Goal: Task Accomplishment & Management: Manage account settings

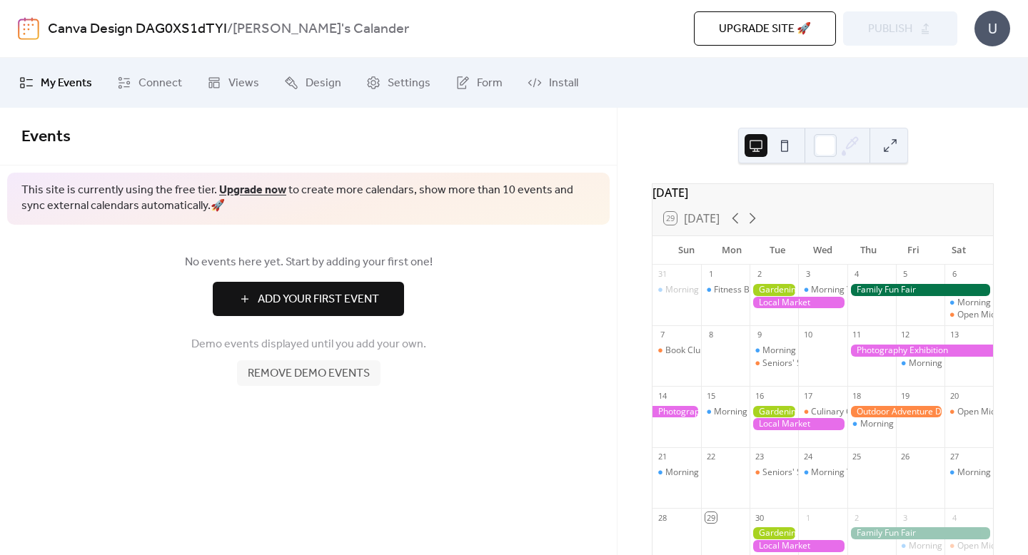
click at [778, 309] on div at bounding box center [797, 303] width 97 height 12
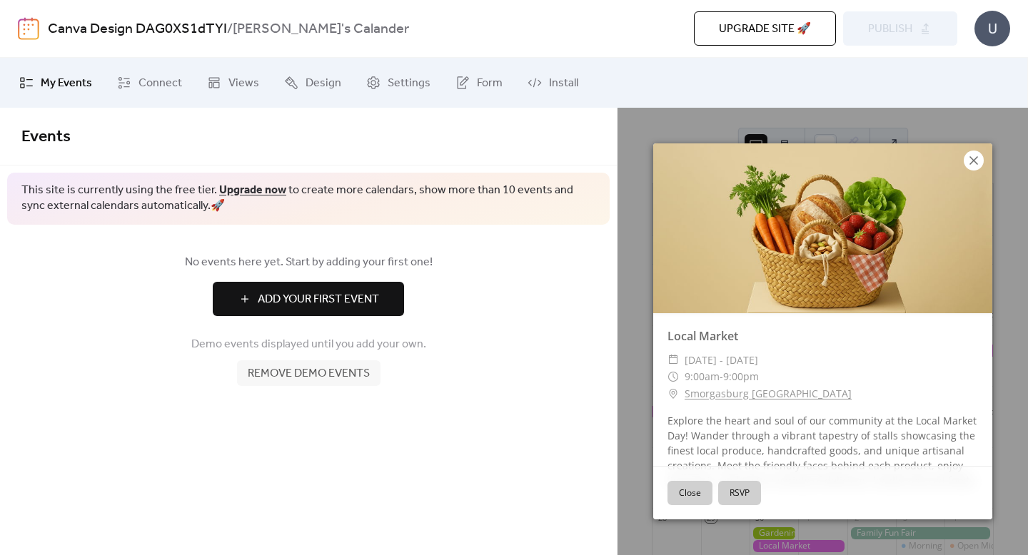
click at [971, 157] on icon at bounding box center [973, 160] width 17 height 17
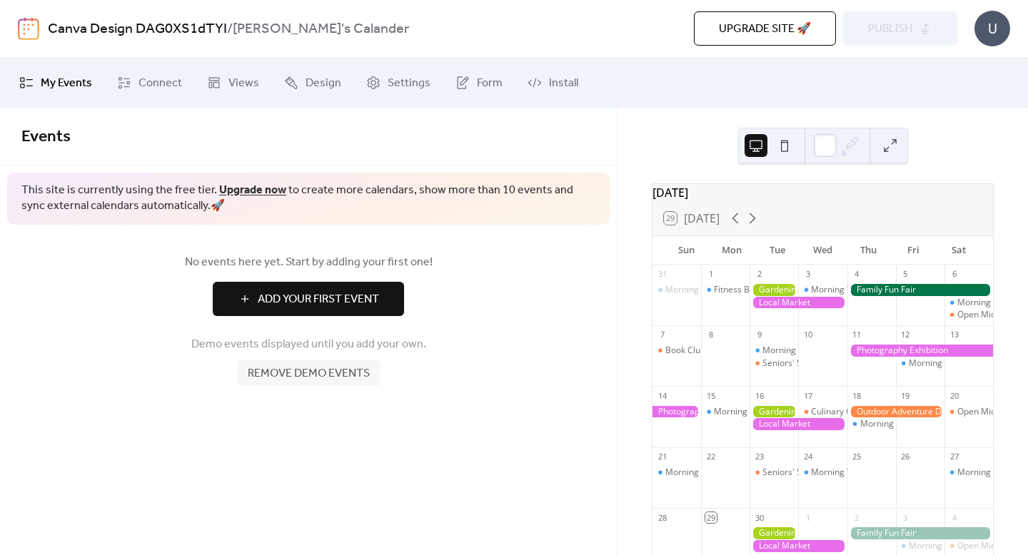
click at [271, 308] on span "Add Your First Event" at bounding box center [318, 299] width 121 height 17
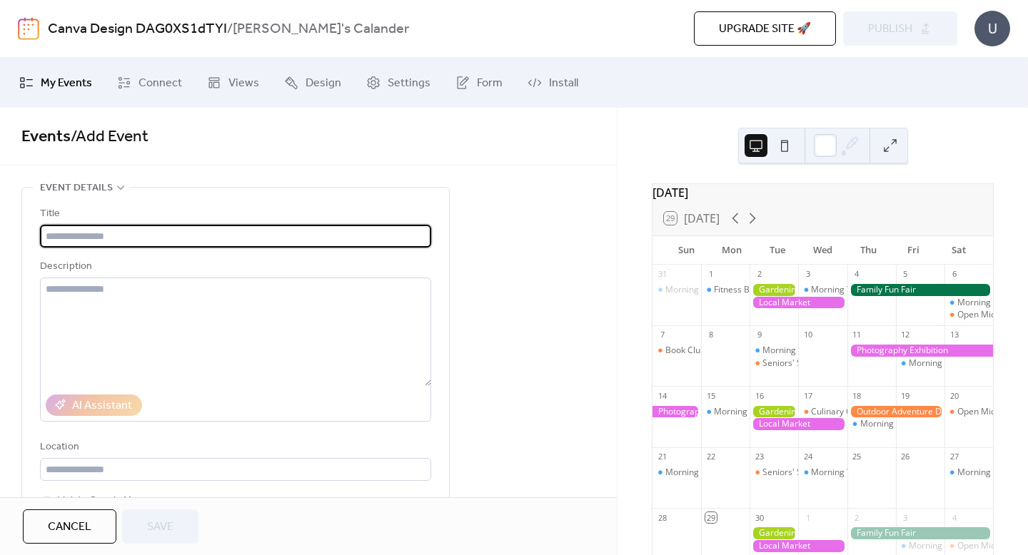
click at [779, 151] on button at bounding box center [784, 145] width 23 height 23
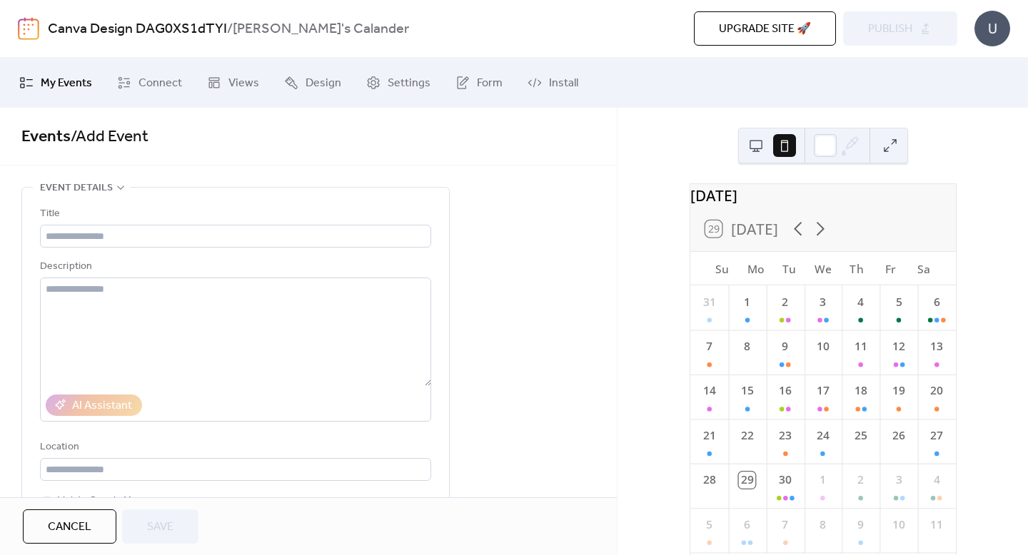
click at [754, 148] on button at bounding box center [755, 145] width 23 height 23
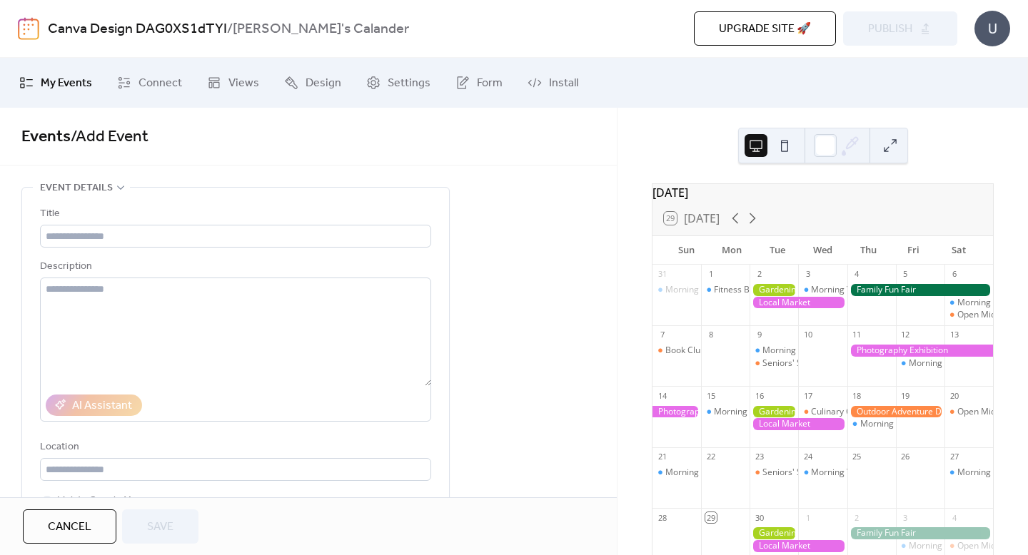
click at [768, 305] on div at bounding box center [797, 303] width 97 height 12
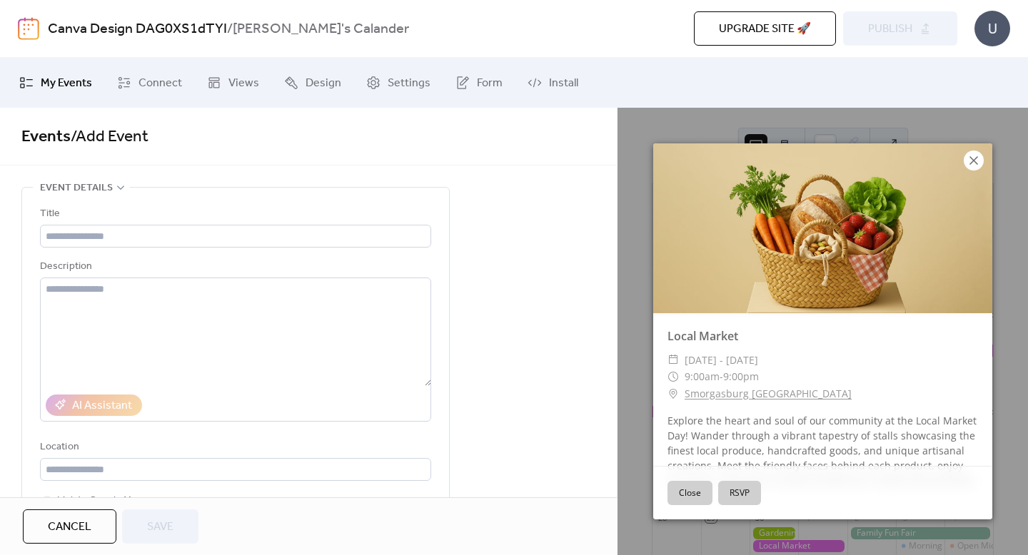
click at [973, 163] on icon at bounding box center [973, 160] width 17 height 17
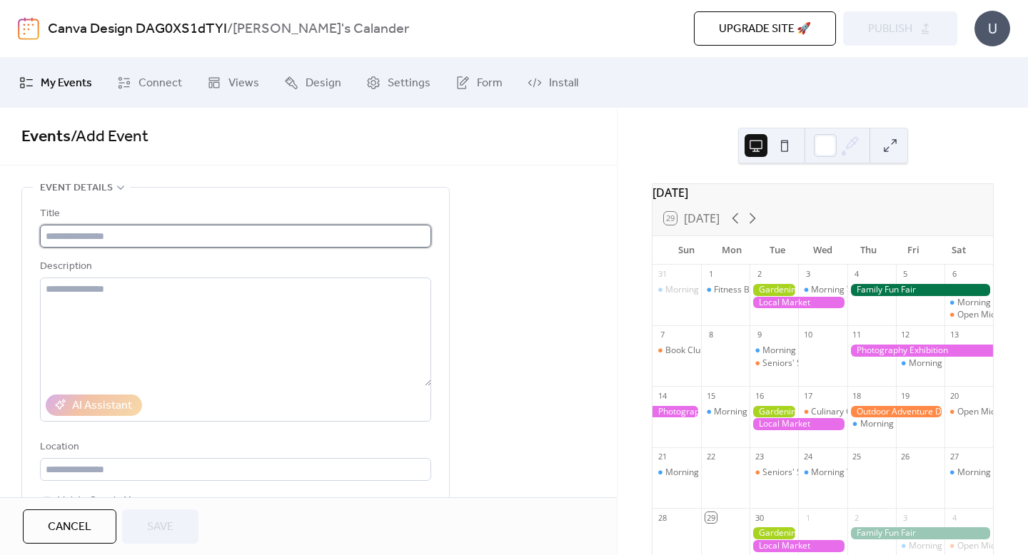
click at [363, 238] on input "text" at bounding box center [235, 236] width 391 height 23
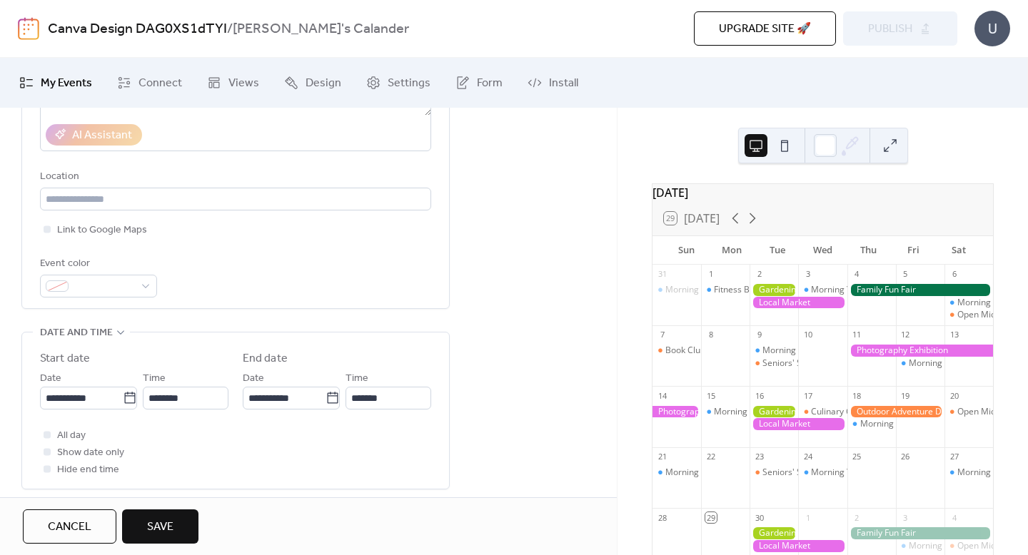
scroll to position [412, 0]
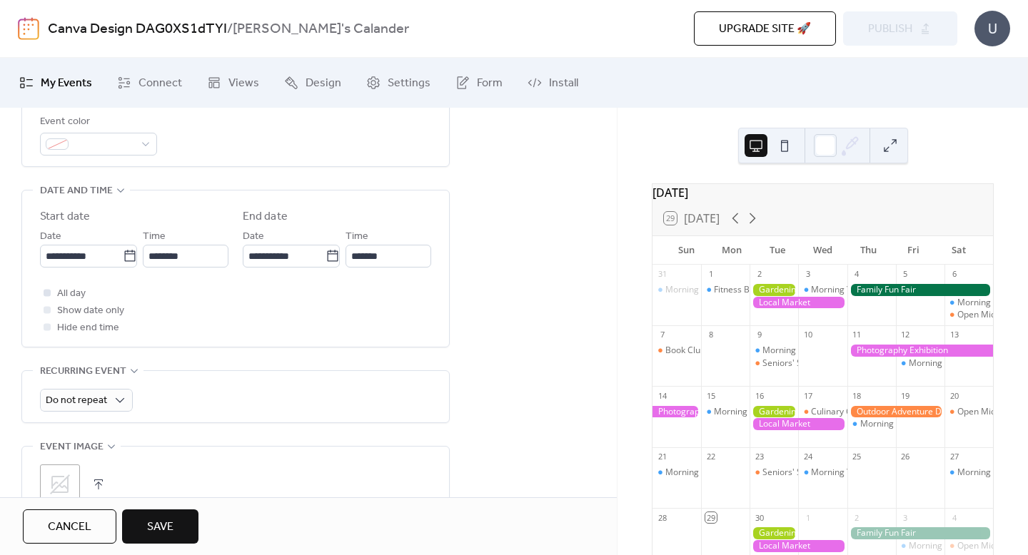
type input "******"
click at [48, 297] on div at bounding box center [47, 292] width 14 height 14
click at [170, 512] on button "Save" at bounding box center [160, 527] width 76 height 34
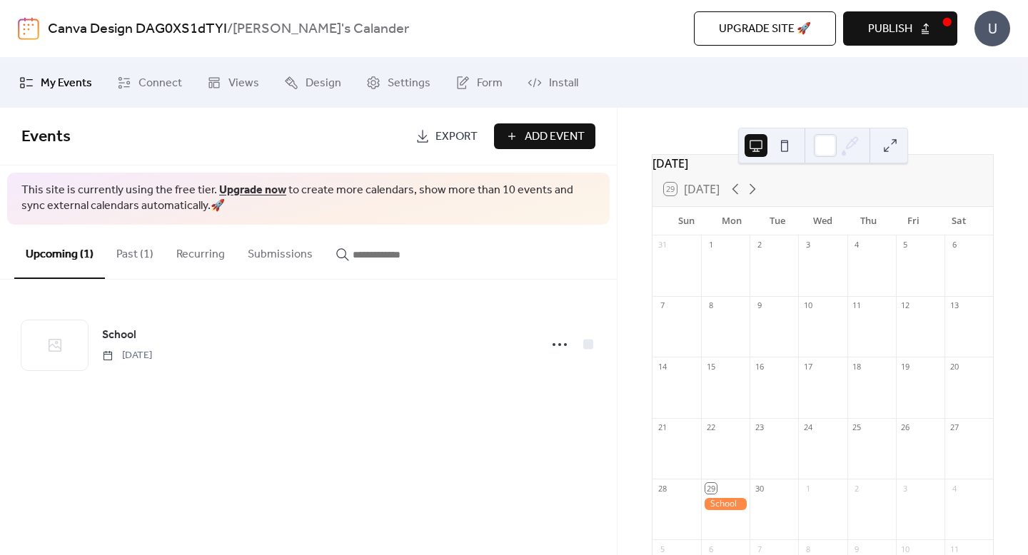
scroll to position [41, 0]
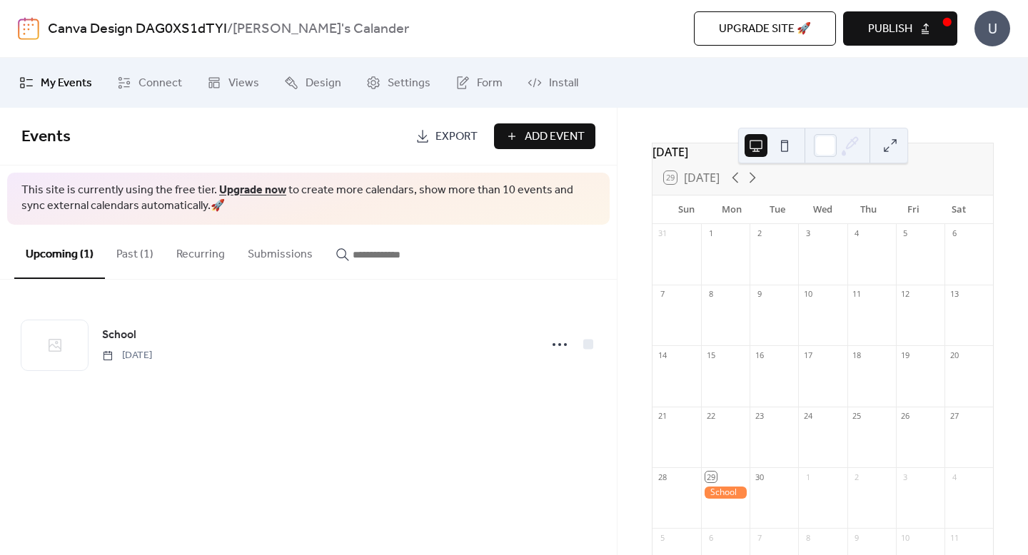
click at [731, 499] on div at bounding box center [725, 493] width 49 height 12
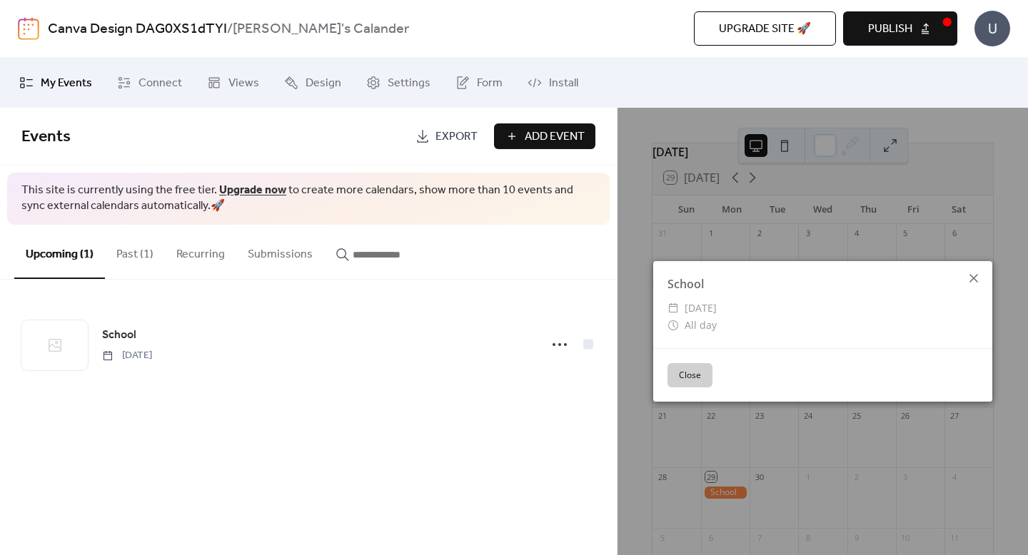
click at [975, 275] on icon at bounding box center [973, 278] width 17 height 17
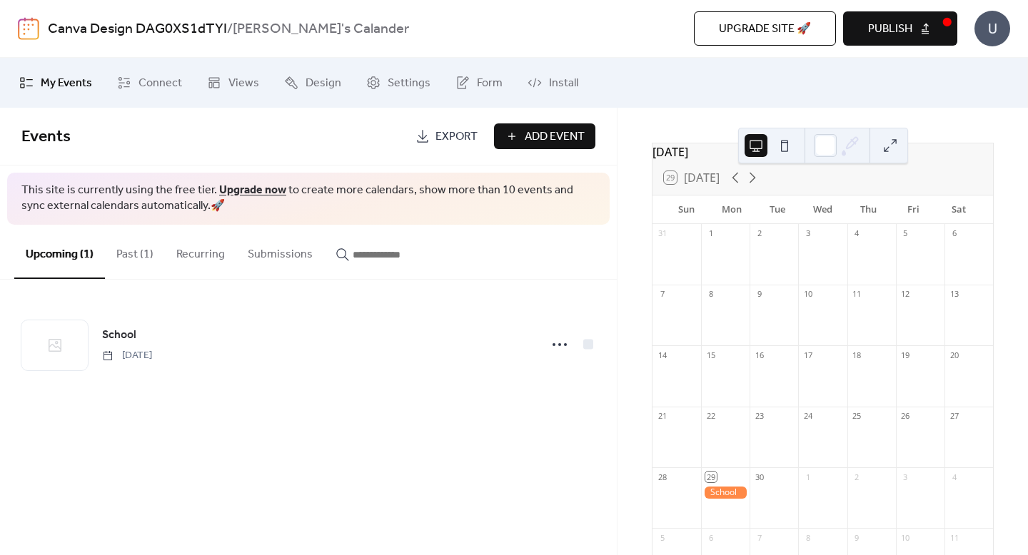
click at [735, 499] on div at bounding box center [725, 493] width 49 height 12
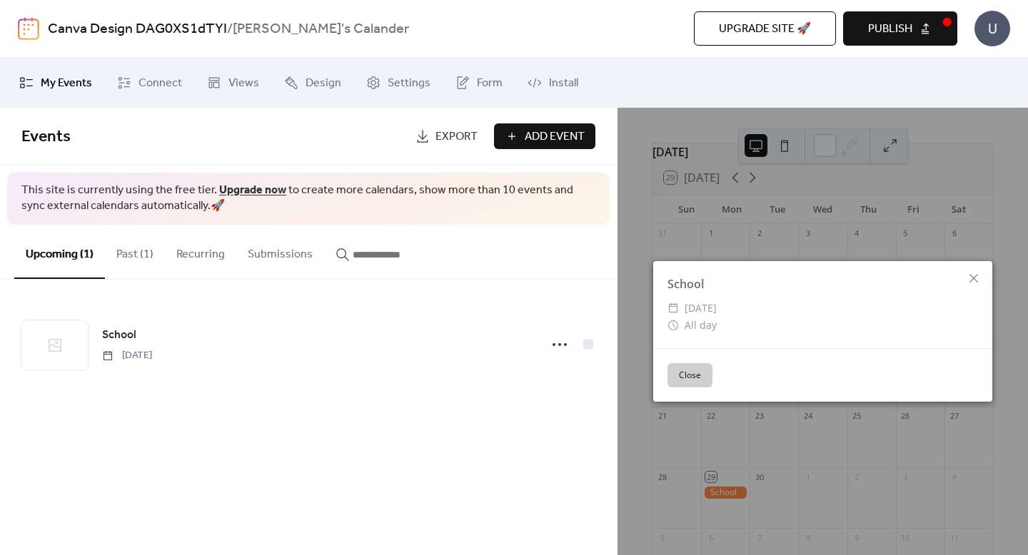
click at [689, 377] on button "Close" at bounding box center [689, 375] width 45 height 24
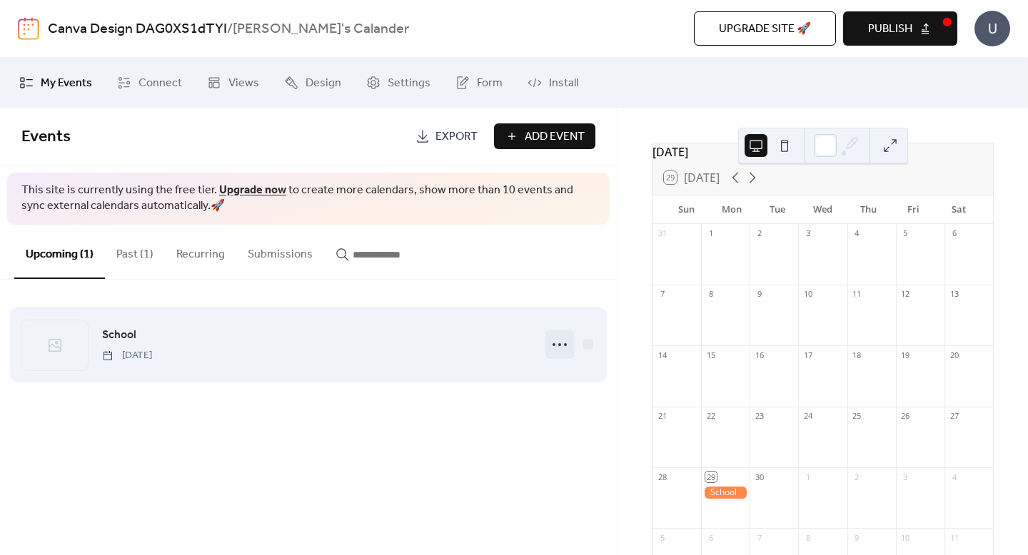
click at [552, 338] on icon at bounding box center [559, 344] width 23 height 23
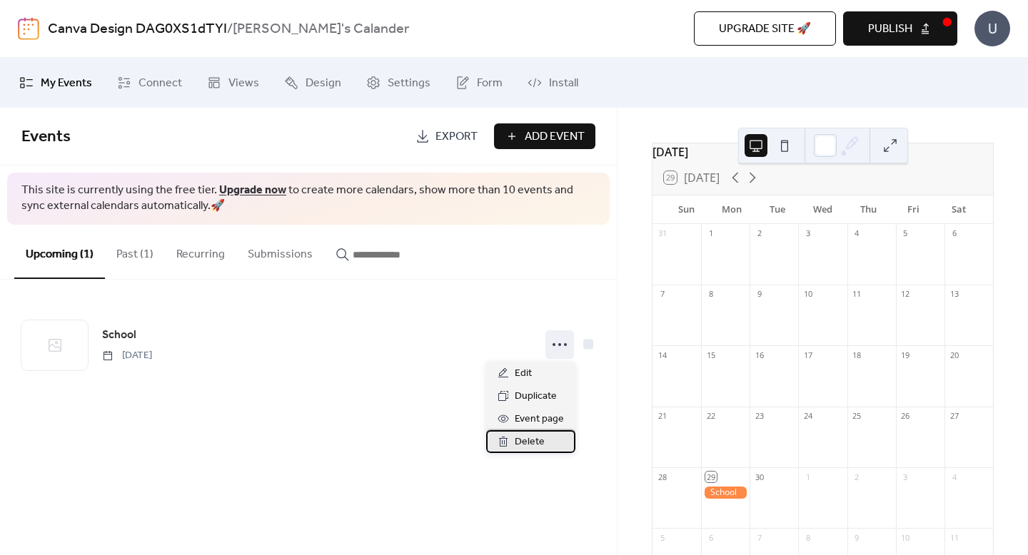
click at [524, 442] on span "Delete" at bounding box center [529, 442] width 30 height 17
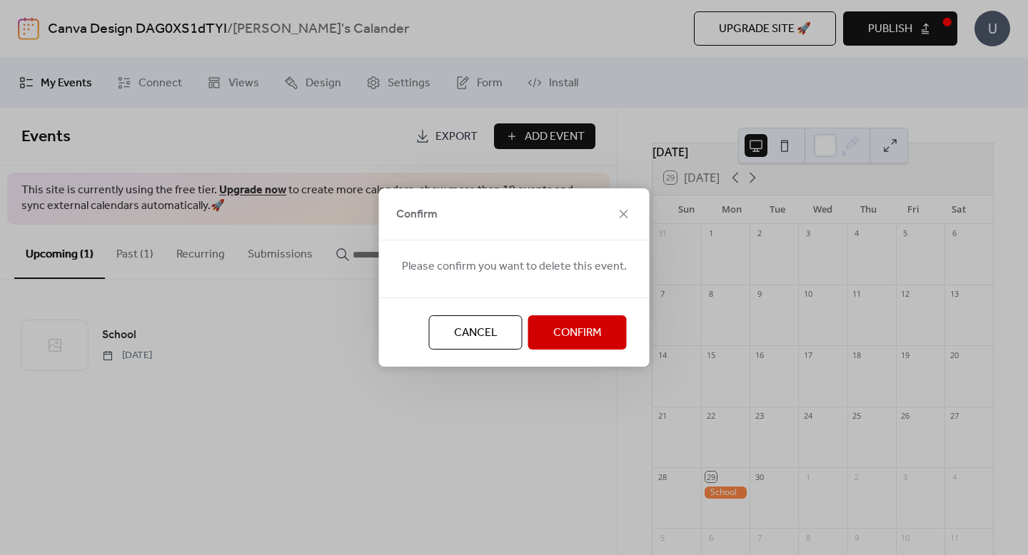
click at [553, 325] on span "Confirm" at bounding box center [577, 333] width 49 height 17
